Goal: Navigation & Orientation: Find specific page/section

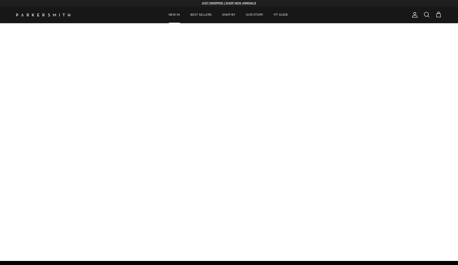
click at [175, 18] on link "NEW IN" at bounding box center [174, 15] width 21 height 16
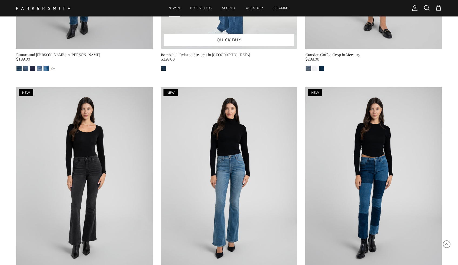
scroll to position [793, 0]
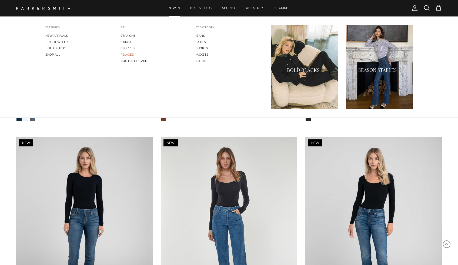
click at [121, 55] on link "RELAXED" at bounding box center [153, 55] width 67 height 6
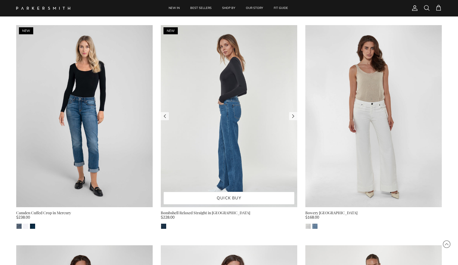
scroll to position [693, 0]
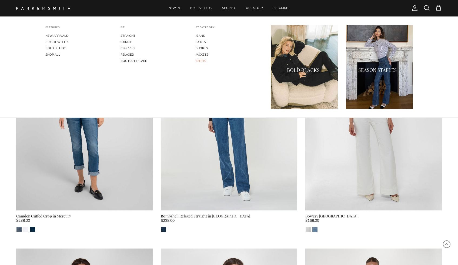
click at [202, 62] on link "SHIRTS" at bounding box center [228, 61] width 67 height 6
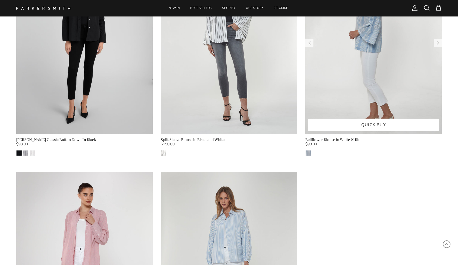
scroll to position [360, 0]
